Goal: Download file/media

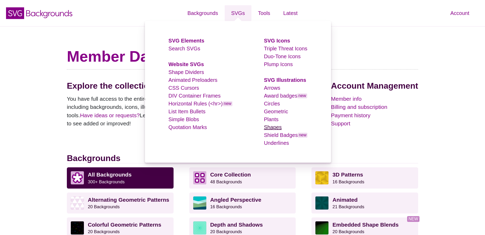
click at [272, 125] on link "Shapes" at bounding box center [273, 127] width 18 height 6
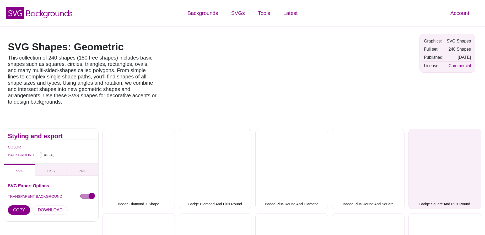
type input "#FFFFFF"
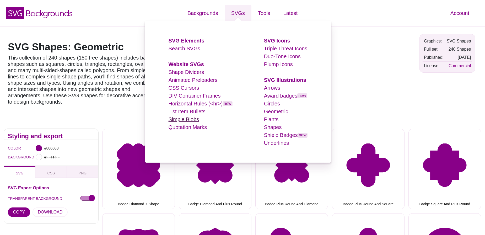
click at [183, 118] on link "Simple Blobs" at bounding box center [184, 119] width 31 height 6
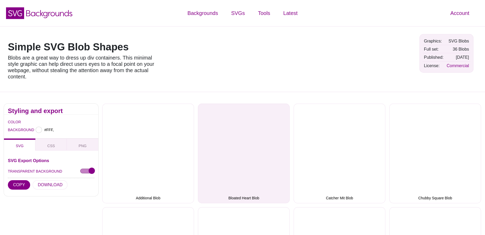
type input "#FFFFFF"
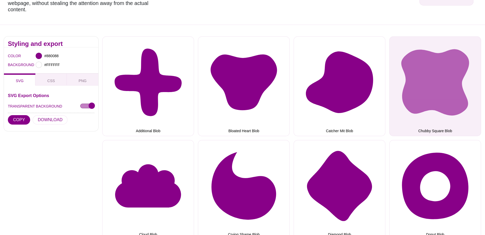
scroll to position [49, 0]
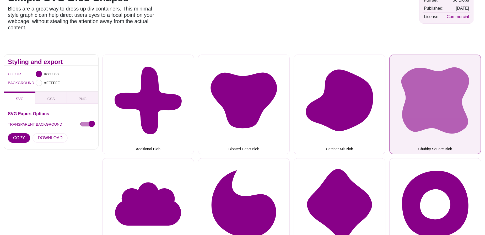
click at [439, 114] on button "Chubby Square Blob" at bounding box center [435, 105] width 92 height 100
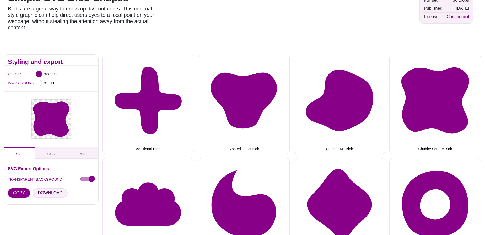
click at [44, 195] on button "DOWNLOAD" at bounding box center [50, 192] width 35 height 9
